Goal: Transaction & Acquisition: Purchase product/service

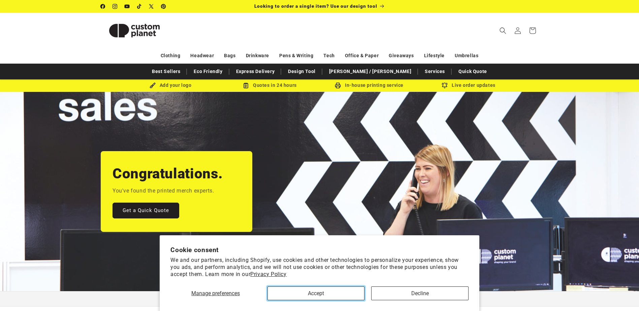
click at [338, 292] on button "Accept" at bounding box center [316, 294] width 97 height 14
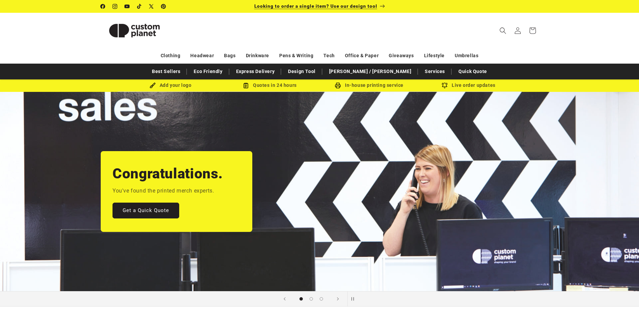
click at [347, 9] on p "Looking to order a single item? Use our design tool" at bounding box center [319, 6] width 131 height 13
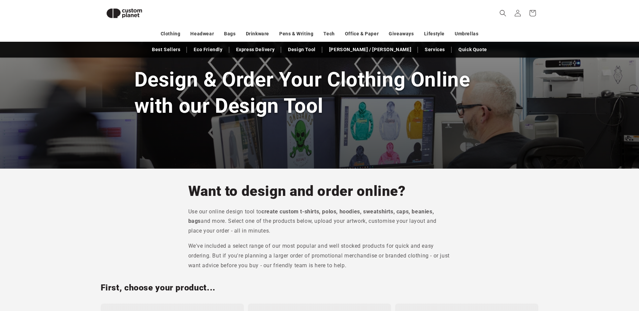
scroll to position [58, 0]
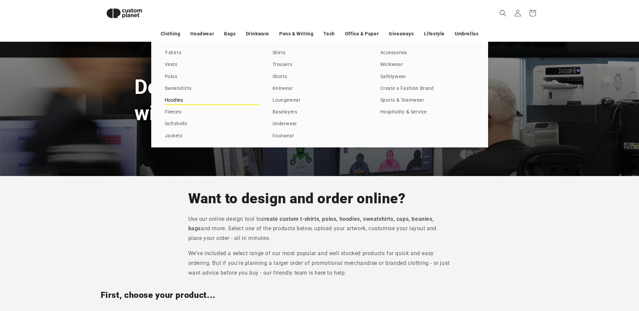
click at [180, 102] on link "Hoodies" at bounding box center [212, 100] width 94 height 9
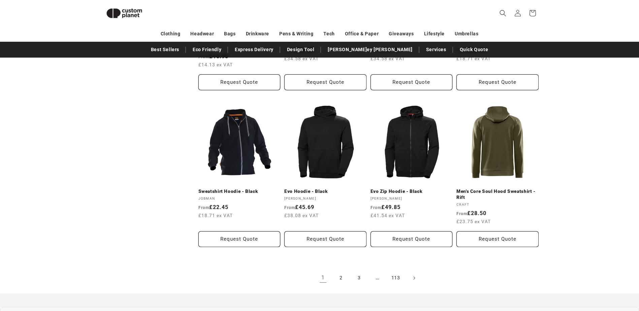
scroll to position [665, 0]
click at [343, 281] on link "2" at bounding box center [341, 278] width 15 height 15
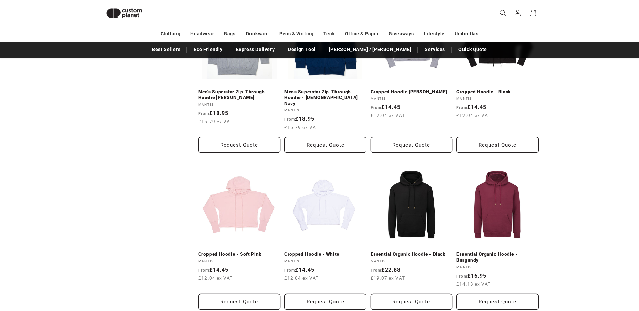
scroll to position [92, 0]
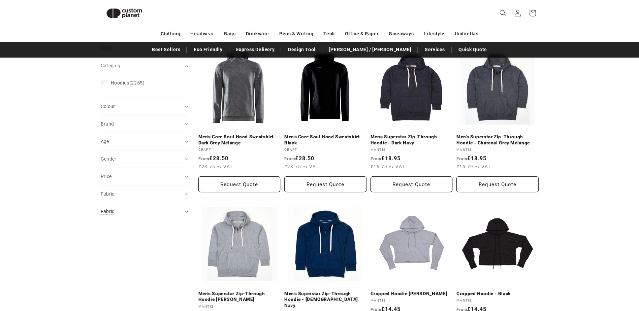
click at [148, 210] on div "Fabric (0)" at bounding box center [142, 211] width 82 height 7
click at [146, 195] on div "Fabric (0)" at bounding box center [142, 194] width 82 height 7
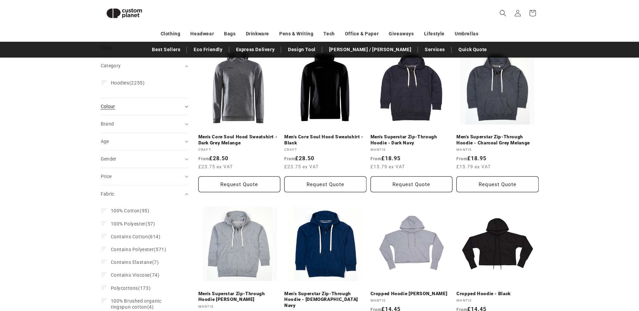
scroll to position [0, 0]
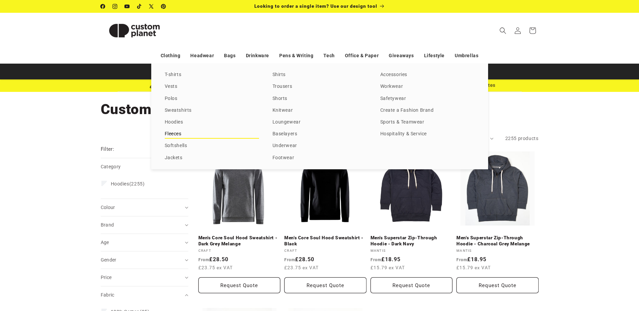
click at [170, 130] on link "Fleeces" at bounding box center [212, 134] width 94 height 9
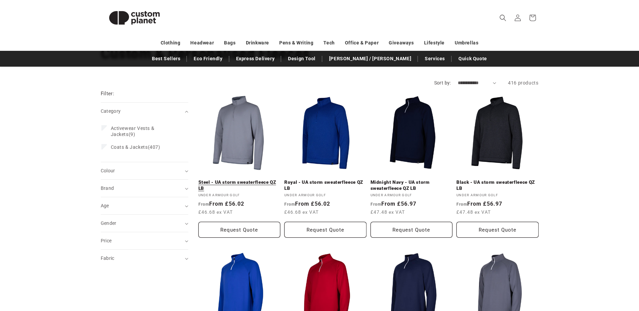
scroll to position [67, 0]
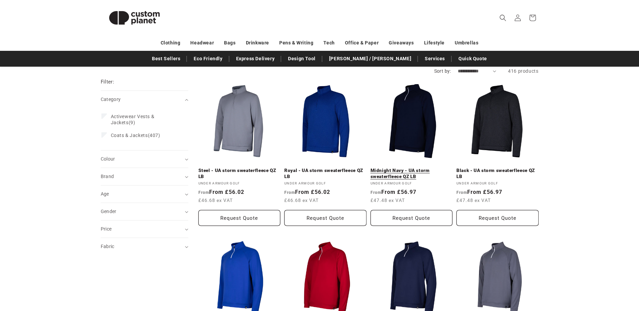
click at [395, 168] on link "Midnight Navy - UA storm sweaterfleece QZ LB" at bounding box center [412, 174] width 82 height 12
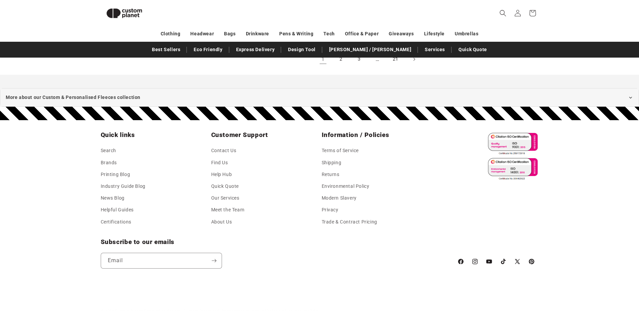
scroll to position [887, 0]
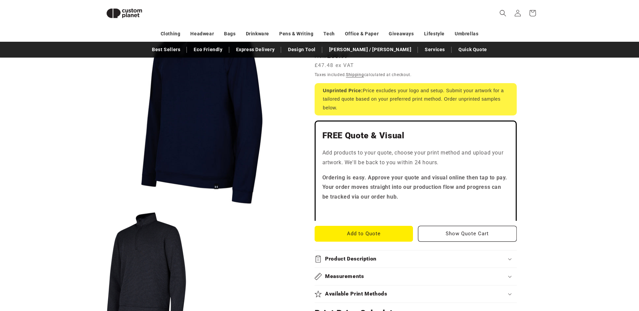
scroll to position [226, 0]
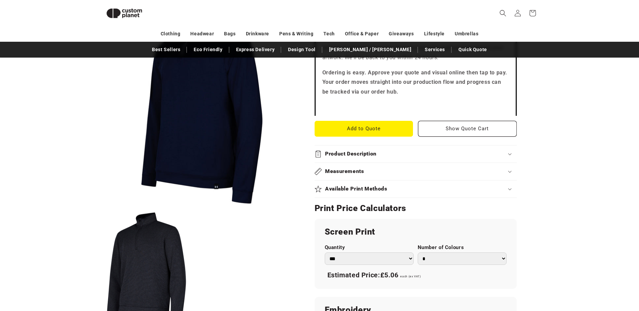
click at [101, 207] on button "Open media 1 in modal" at bounding box center [101, 207] width 0 height 0
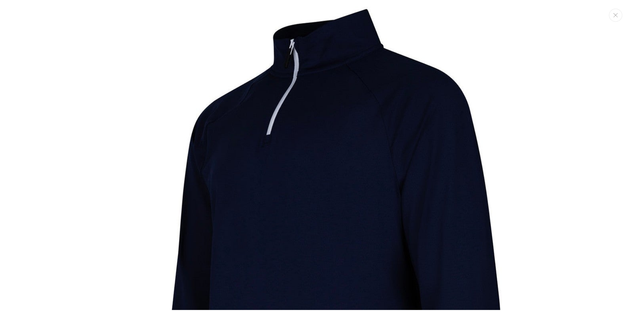
scroll to position [0, 0]
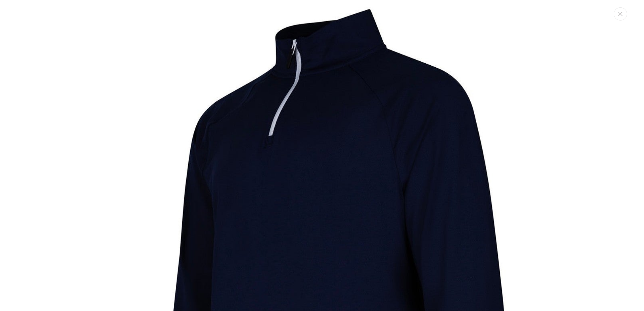
click at [622, 18] on button "Close" at bounding box center [620, 13] width 13 height 13
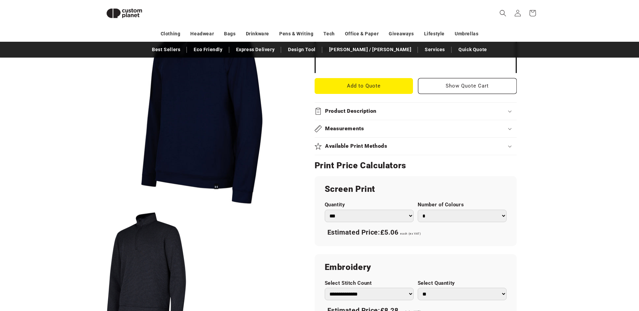
scroll to position [260, 0]
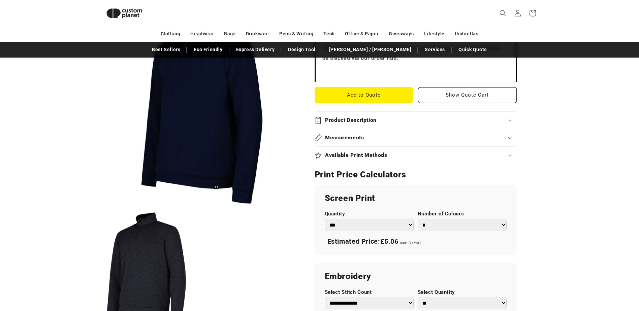
click at [382, 154] on h2 "Available Print Methods" at bounding box center [356, 155] width 62 height 7
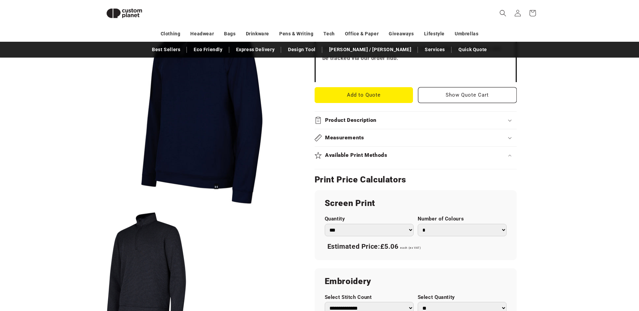
click at [373, 158] on h2 "Available Print Methods" at bounding box center [356, 155] width 62 height 7
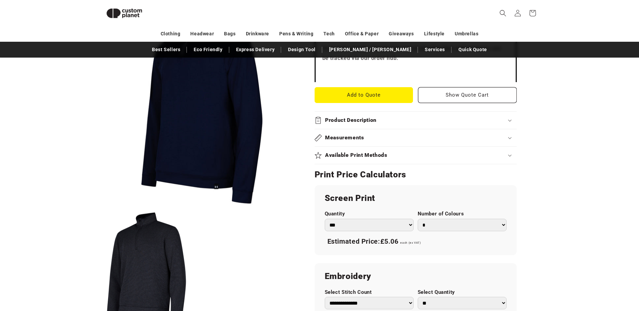
click at [373, 158] on h2 "Available Print Methods" at bounding box center [356, 155] width 62 height 7
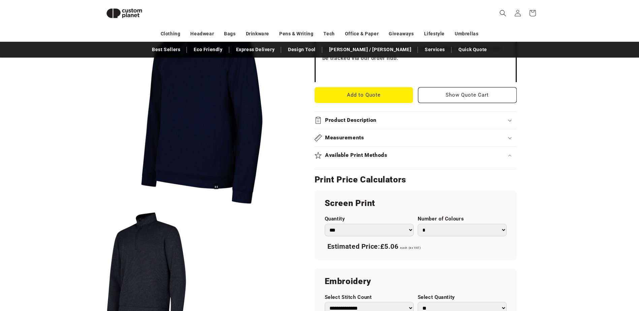
click at [373, 158] on h2 "Available Print Methods" at bounding box center [356, 155] width 62 height 7
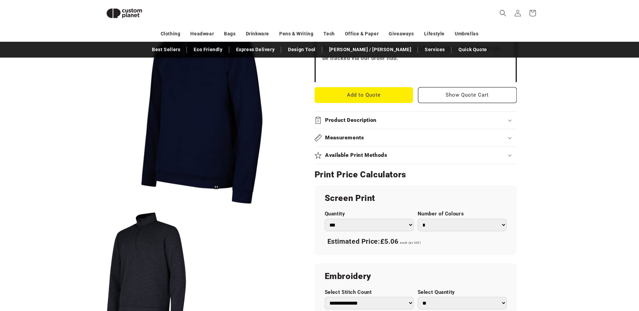
drag, startPoint x: 373, startPoint y: 158, endPoint x: 494, endPoint y: 164, distance: 121.1
click at [494, 164] on summary "Available Print Methods" at bounding box center [416, 155] width 202 height 17
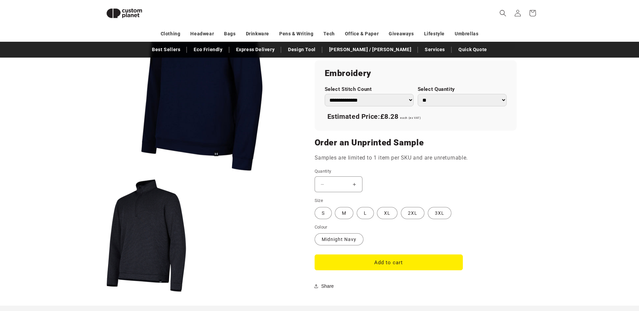
scroll to position [496, 0]
